Goal: Information Seeking & Learning: Check status

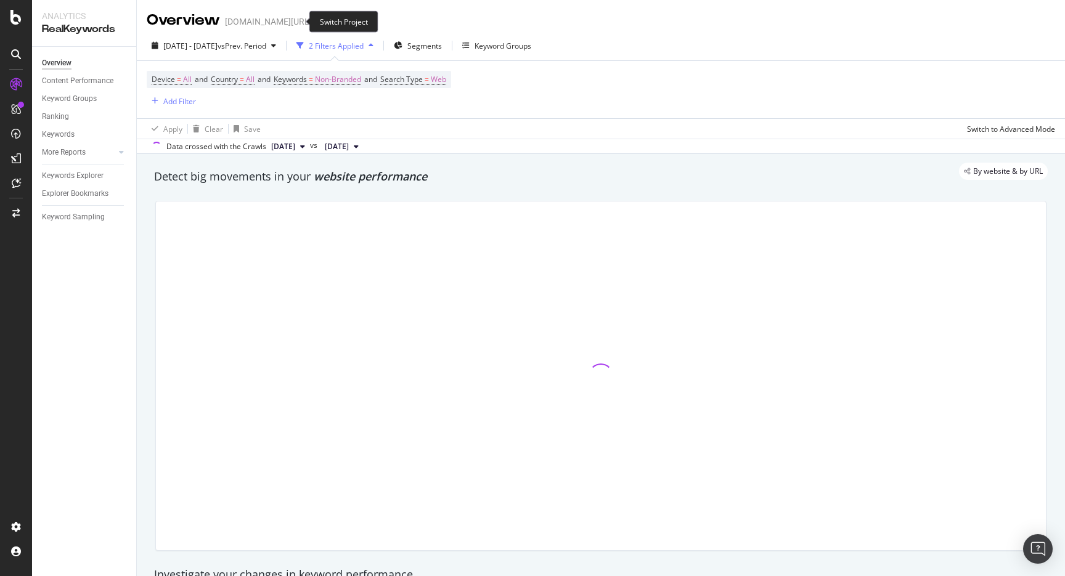
click at [317, 23] on icon "arrow-right-arrow-left" at bounding box center [320, 21] width 7 height 9
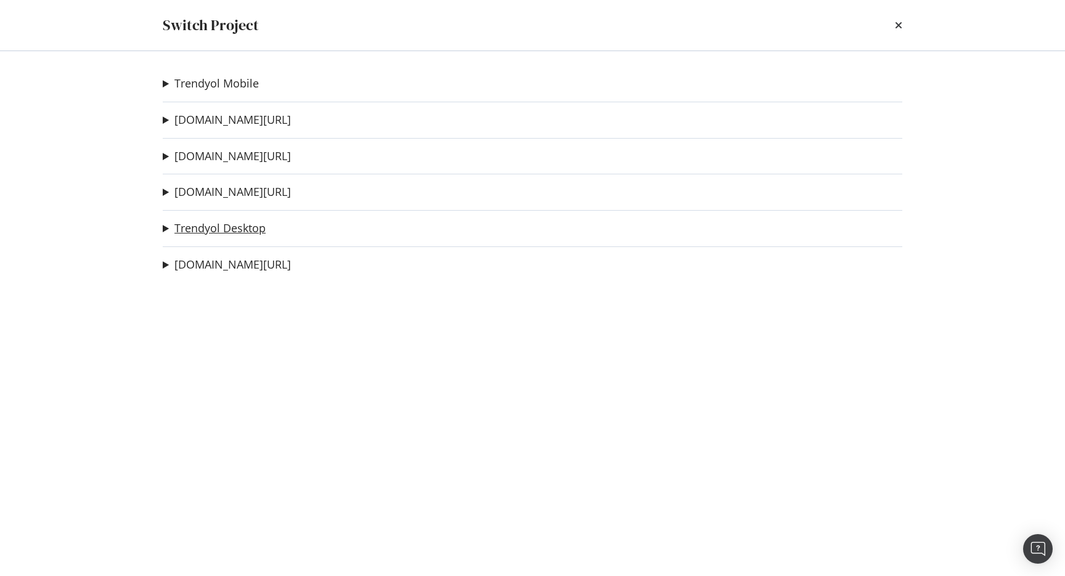
click at [239, 228] on link "Trendyol Desktop" at bounding box center [219, 228] width 91 height 13
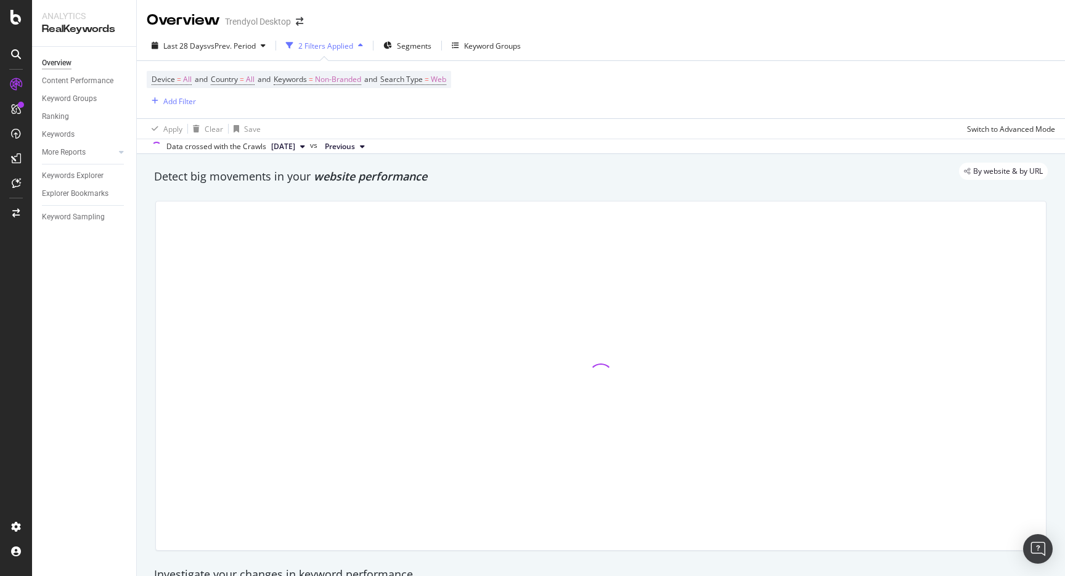
click at [66, 497] on div "Overview Content Performance Keyword Groups Ranking Keywords More Reports Count…" at bounding box center [84, 311] width 104 height 529
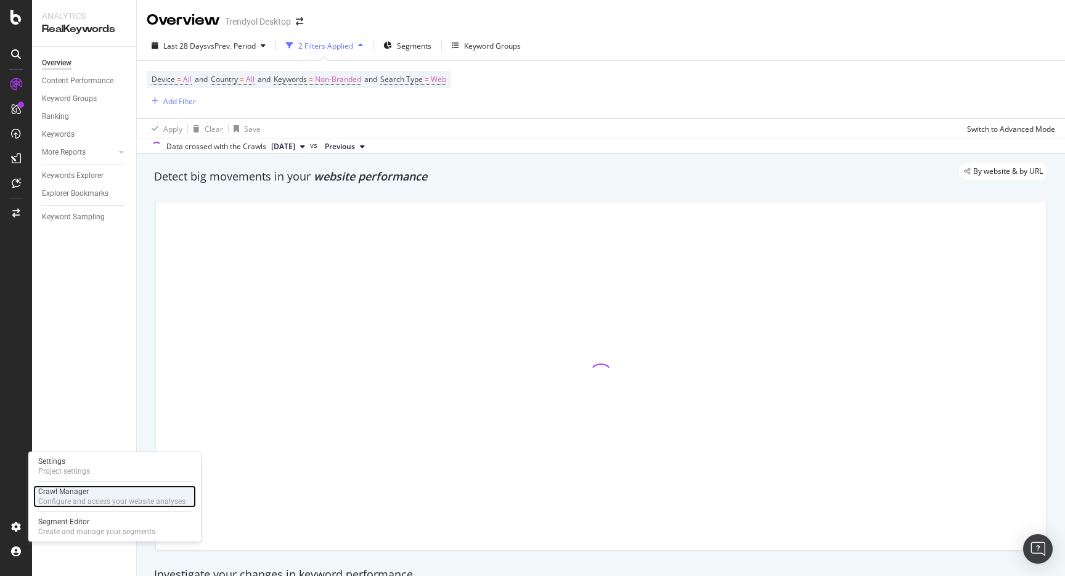
click at [75, 497] on div "Configure and access your website analyses" at bounding box center [111, 502] width 147 height 10
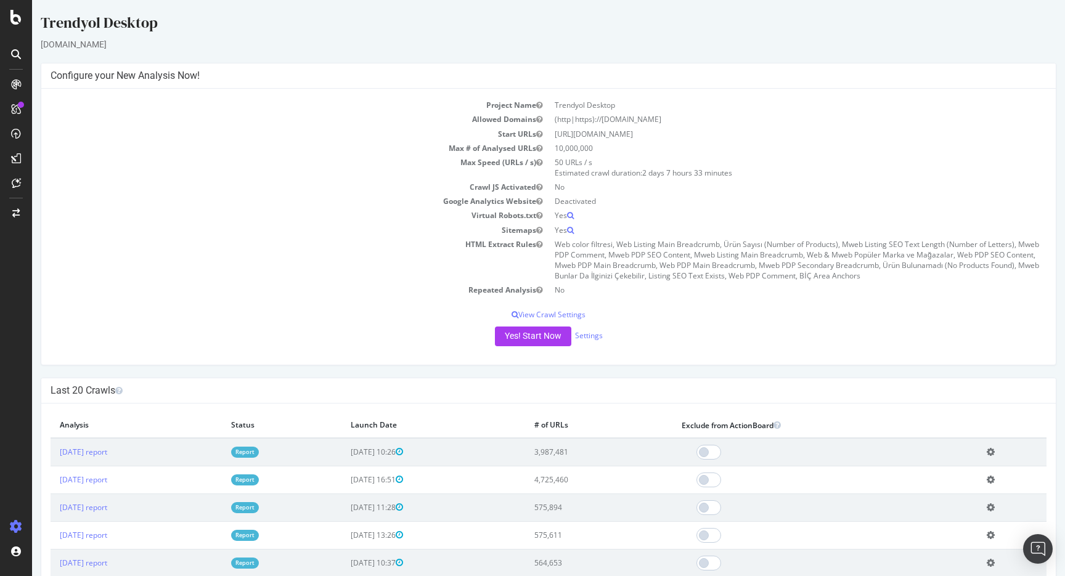
drag, startPoint x: 664, startPoint y: 135, endPoint x: 526, endPoint y: 139, distance: 137.5
click at [526, 139] on tr "Start URLs [URL][DOMAIN_NAME]" at bounding box center [549, 134] width 996 height 14
click at [624, 144] on td "10,000,000" at bounding box center [798, 148] width 498 height 14
drag, startPoint x: 658, startPoint y: 136, endPoint x: 542, endPoint y: 141, distance: 116.0
click at [542, 141] on tbody "Project Name Trendyol Desktop Allowed Domains (http|https)://[DOMAIN_NAME] Star…" at bounding box center [549, 197] width 996 height 199
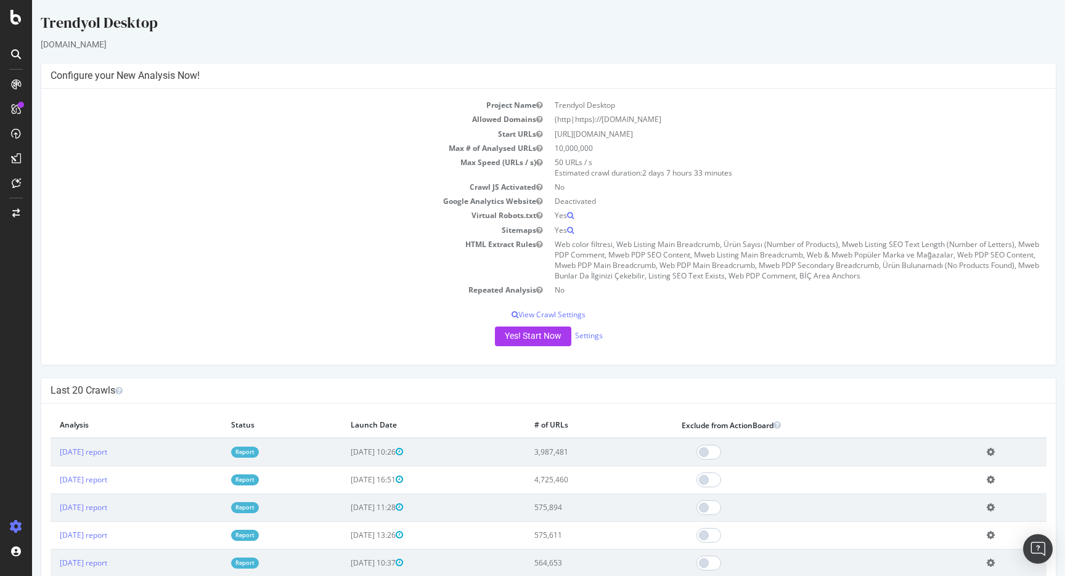
drag, startPoint x: 554, startPoint y: 149, endPoint x: 555, endPoint y: 116, distance: 32.7
click at [555, 116] on tbody "Project Name Trendyol Desktop Allowed Domains (http|https)://[DOMAIN_NAME] Star…" at bounding box center [549, 197] width 996 height 199
drag, startPoint x: 168, startPoint y: 26, endPoint x: 122, endPoint y: 22, distance: 46.4
click at [121, 22] on div "Trendyol Desktop" at bounding box center [549, 25] width 1016 height 26
click at [685, 144] on td "10,000,000" at bounding box center [798, 148] width 498 height 14
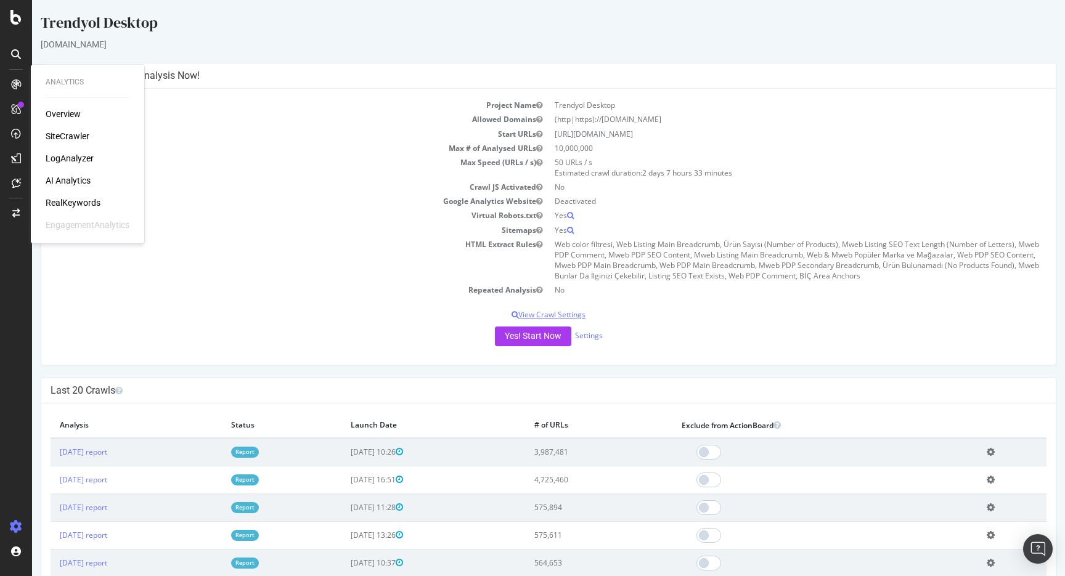
click at [520, 316] on p "View Crawl Settings" at bounding box center [549, 314] width 996 height 10
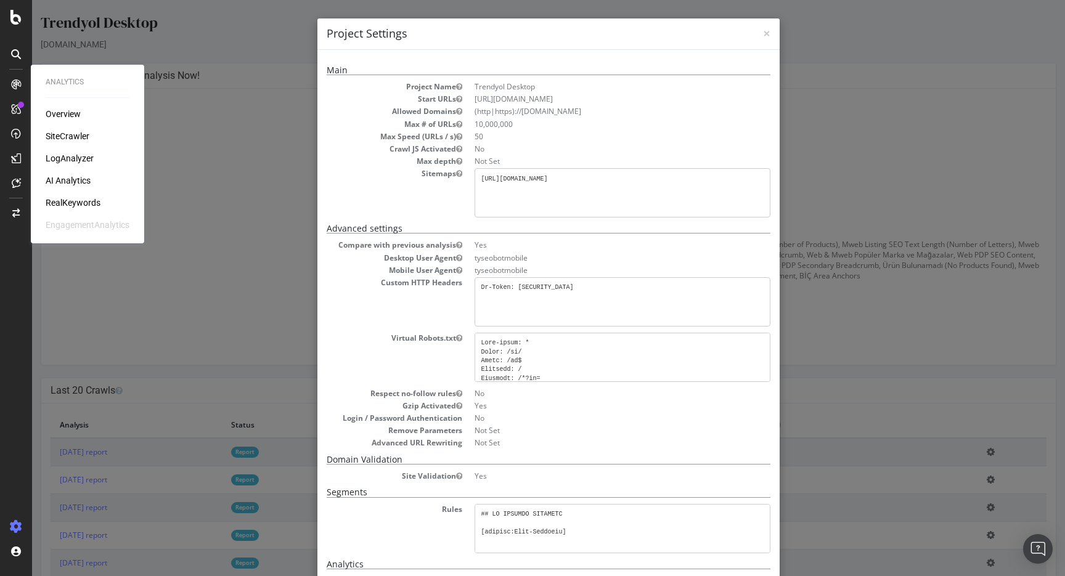
scroll to position [6, 0]
click at [765, 32] on span "×" at bounding box center [766, 33] width 7 height 17
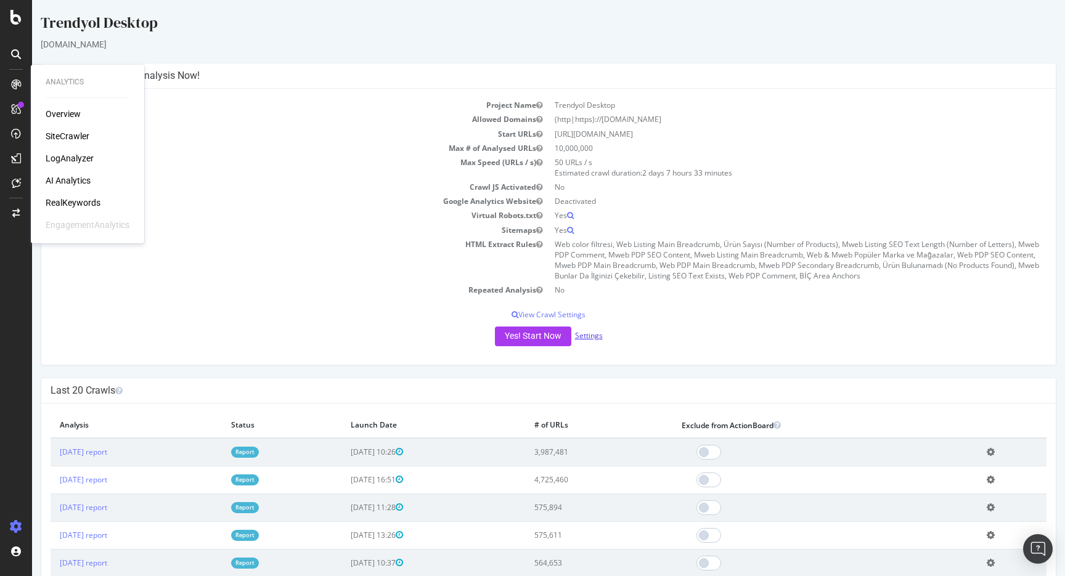
click at [592, 332] on link "Settings" at bounding box center [589, 335] width 28 height 10
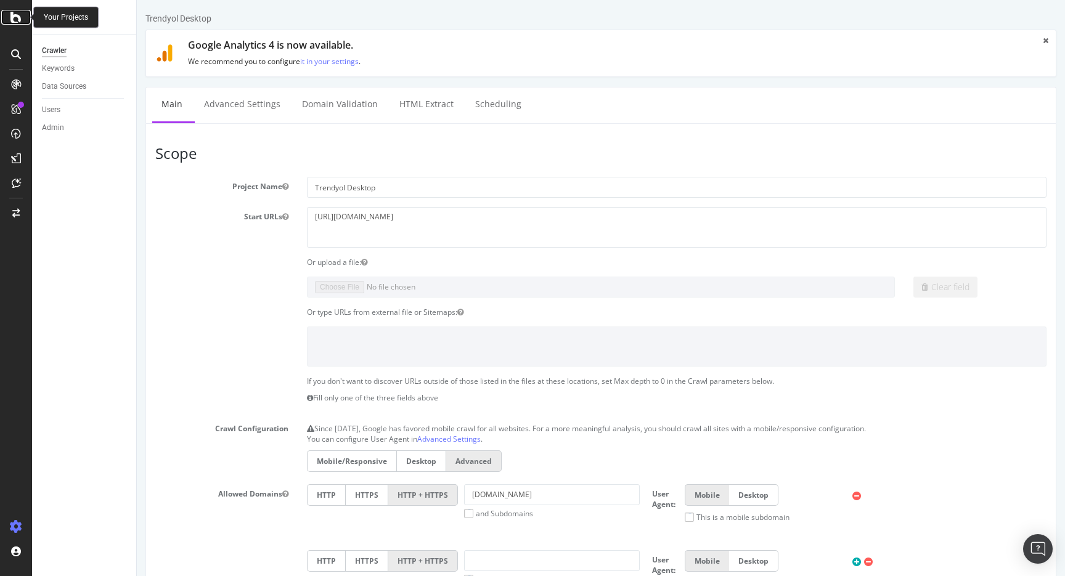
click at [6, 19] on div at bounding box center [16, 17] width 30 height 15
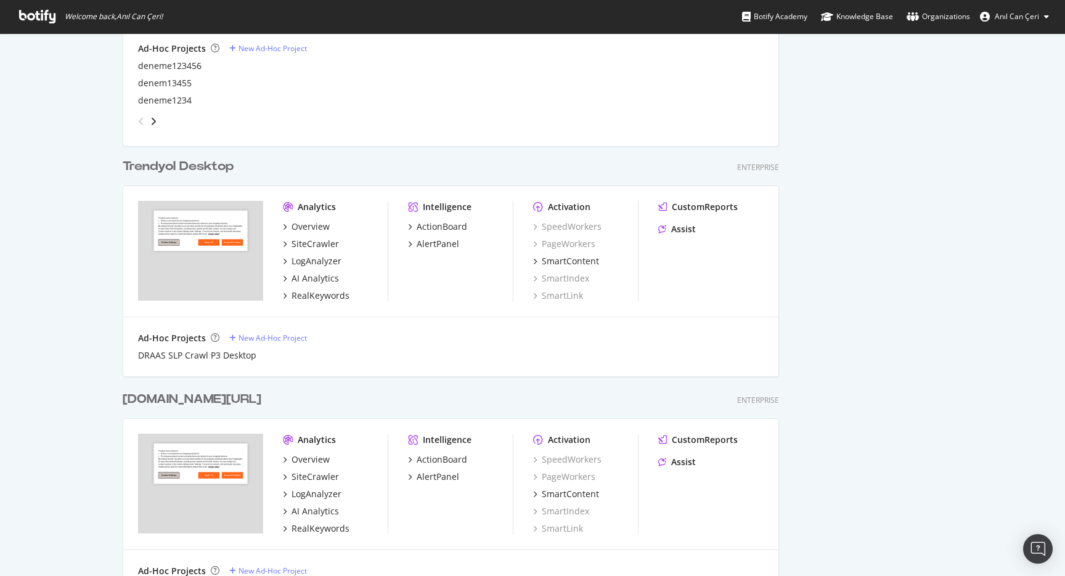
scroll to position [1124, 0]
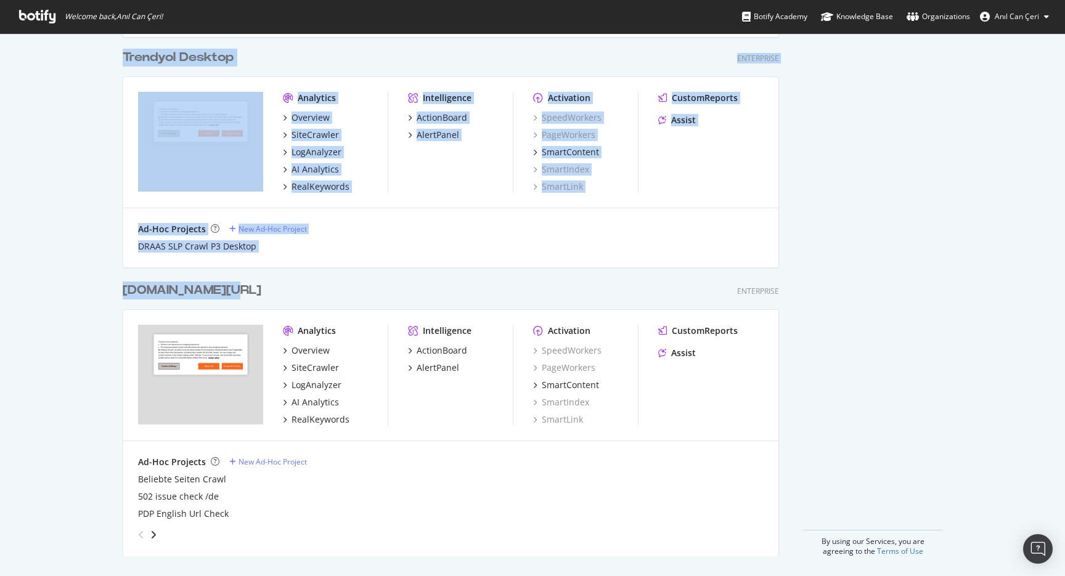
drag, startPoint x: 240, startPoint y: 290, endPoint x: 114, endPoint y: 278, distance: 126.9
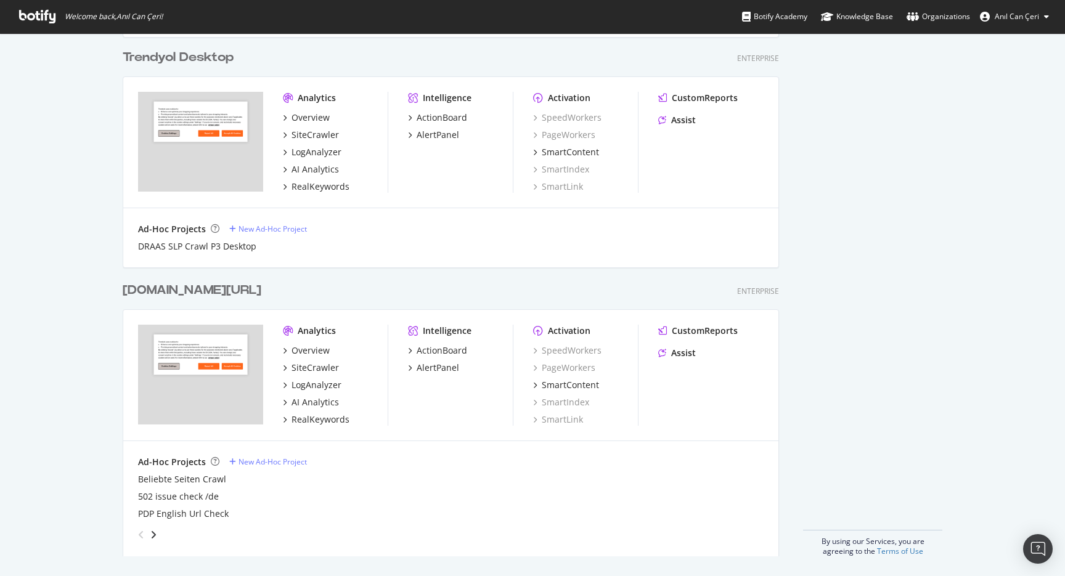
click at [384, 314] on div "Analytics Overview SiteCrawler LogAnalyzer AI Analytics RealKeywords Intelligen…" at bounding box center [450, 375] width 655 height 131
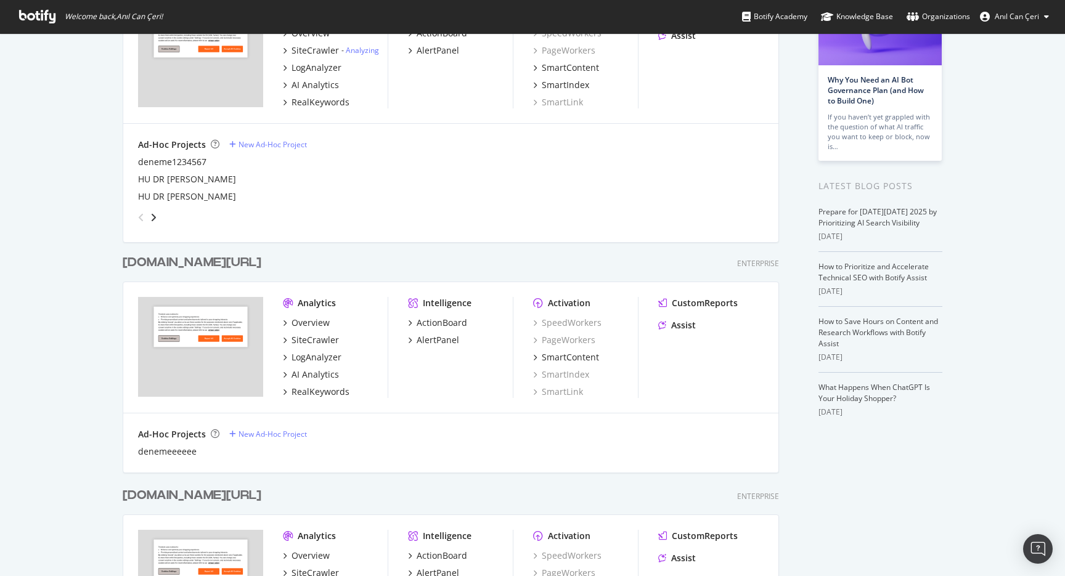
scroll to position [126, 0]
click at [322, 388] on div "RealKeywords" at bounding box center [321, 394] width 58 height 12
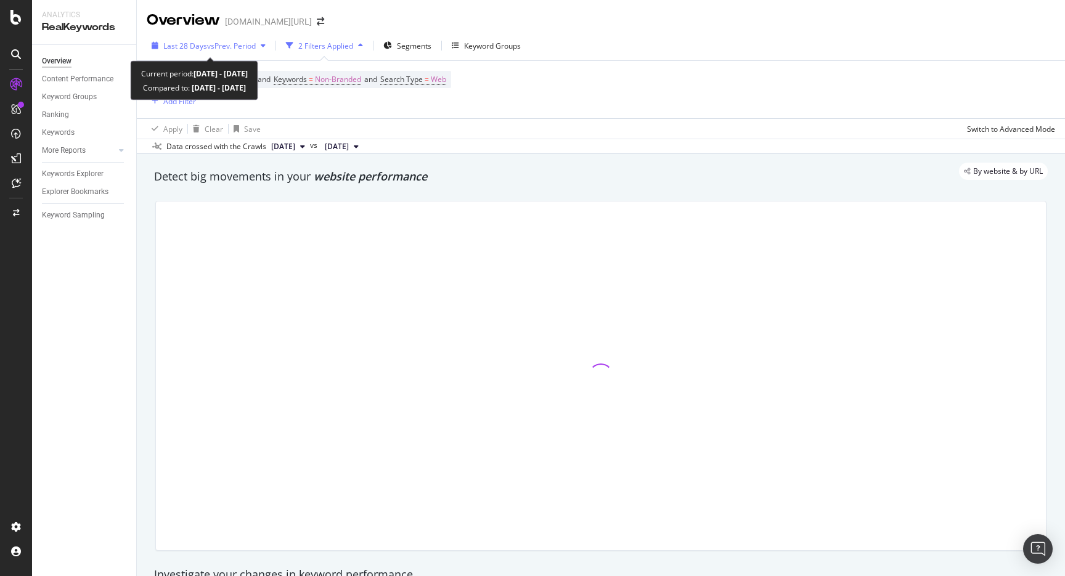
click at [226, 51] on div "Last 28 Days vs Prev. Period" at bounding box center [209, 45] width 124 height 18
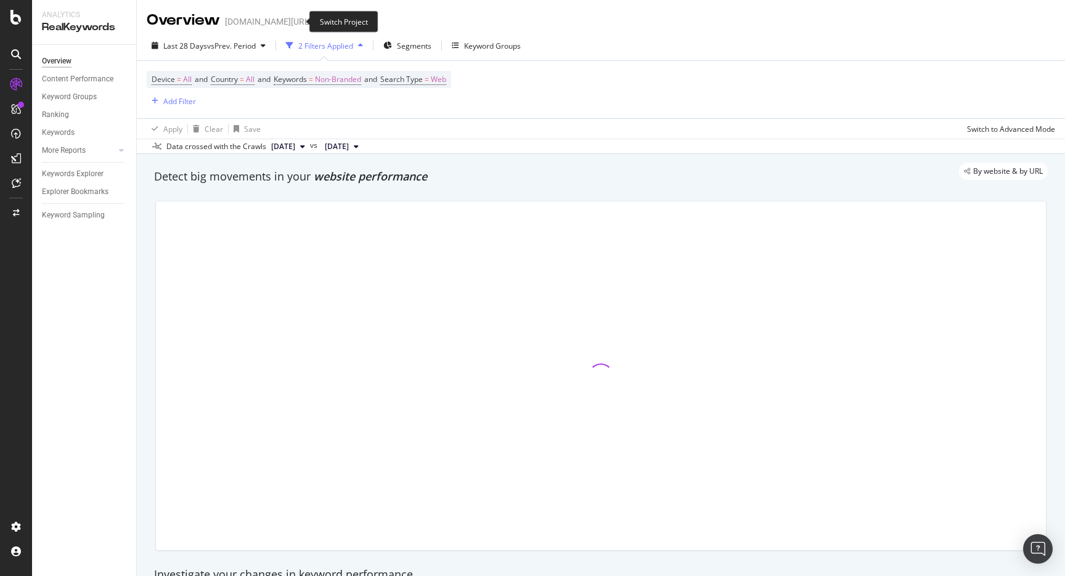
click at [358, 30] on div "Switch Project" at bounding box center [343, 22] width 69 height 22
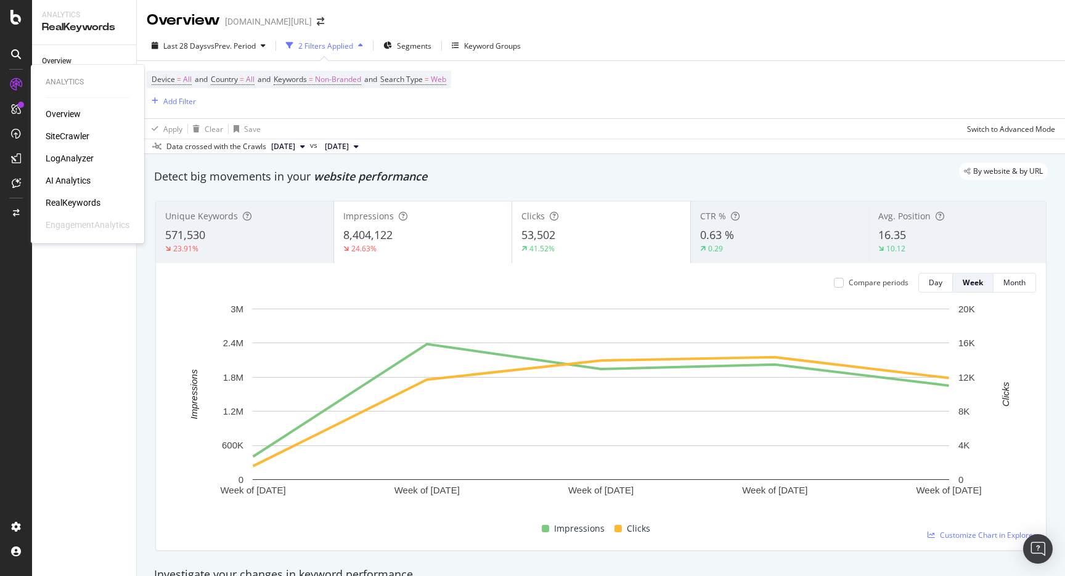
click at [70, 113] on div "Overview" at bounding box center [63, 114] width 35 height 12
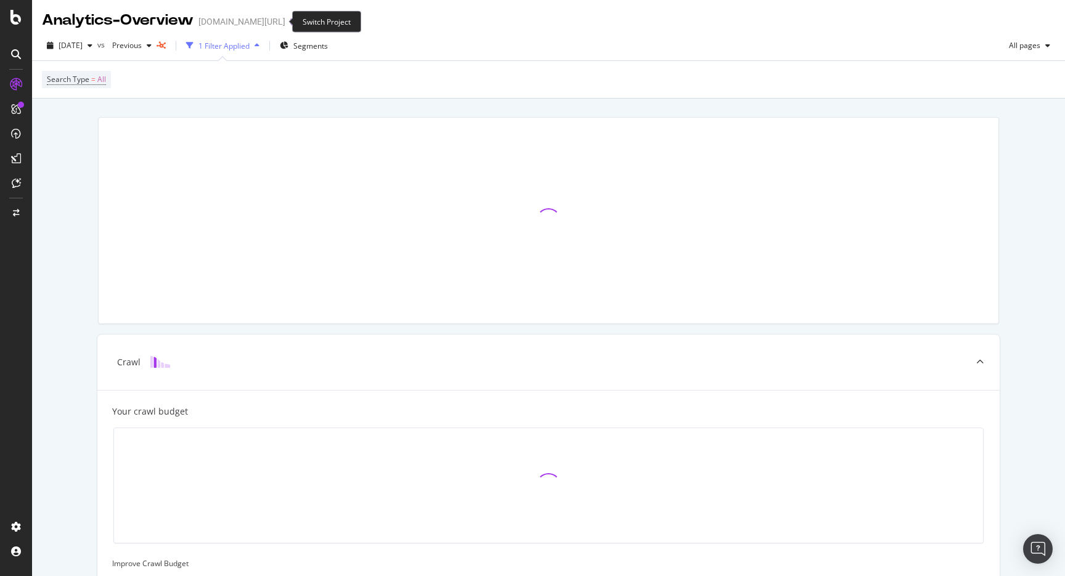
click at [290, 17] on icon "arrow-right-arrow-left" at bounding box center [293, 21] width 7 height 9
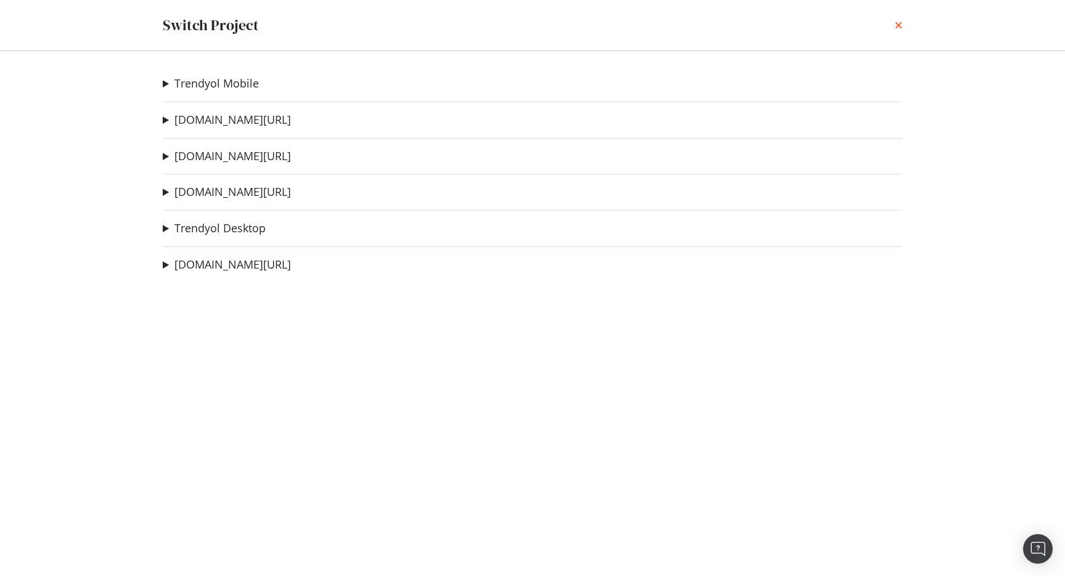
click at [901, 26] on icon "times" at bounding box center [898, 25] width 7 height 10
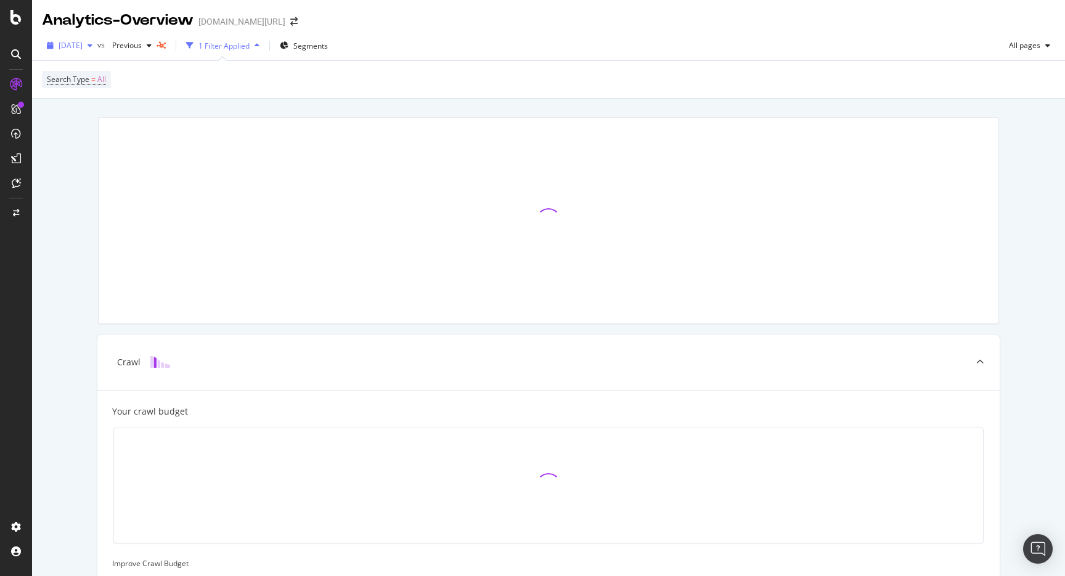
click at [70, 50] on span "[DATE]" at bounding box center [71, 45] width 24 height 10
